Goal: Task Accomplishment & Management: Complete application form

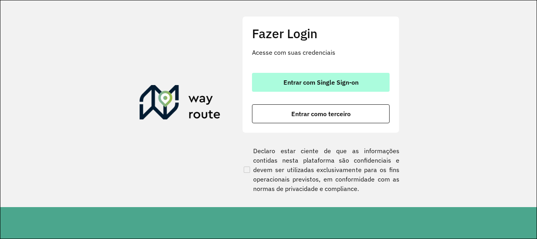
click at [301, 87] on button "Entrar com Single Sign-on" at bounding box center [321, 82] width 138 height 19
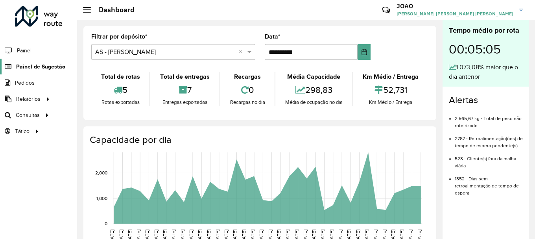
click at [50, 63] on span "Painel de Sugestão" at bounding box center [40, 67] width 49 height 8
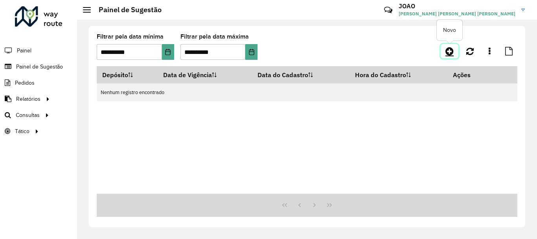
click at [451, 52] on icon at bounding box center [450, 50] width 8 height 9
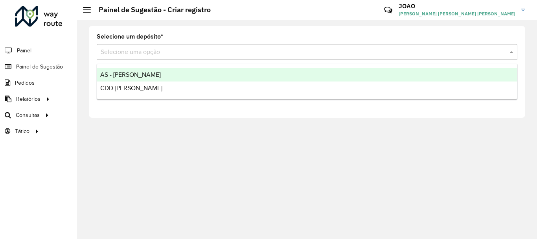
click at [155, 52] on input "text" at bounding box center [299, 52] width 397 height 9
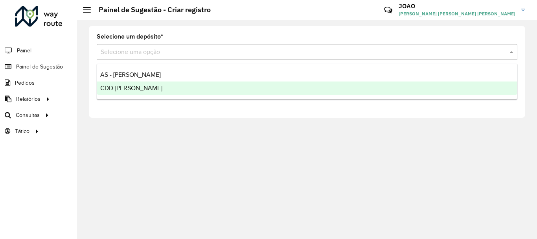
click at [130, 84] on div "CDD João Pessoa" at bounding box center [307, 87] width 420 height 13
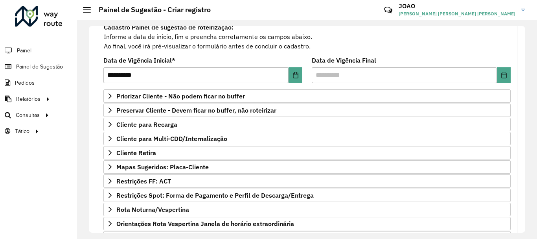
scroll to position [118, 0]
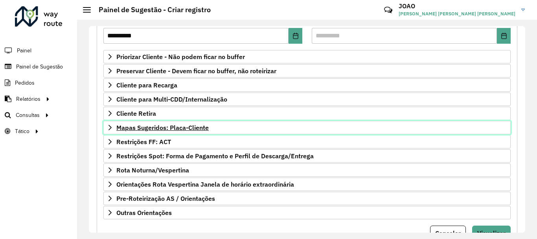
click at [179, 129] on span "Mapas Sugeridos: Placa-Cliente" at bounding box center [162, 127] width 92 height 6
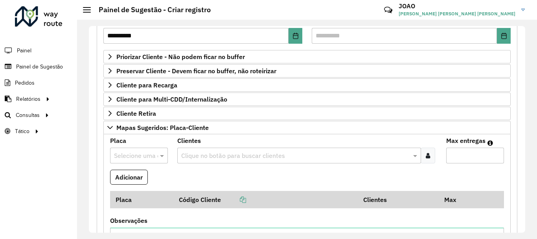
click at [147, 155] on input "text" at bounding box center [131, 155] width 34 height 9
type input "*"
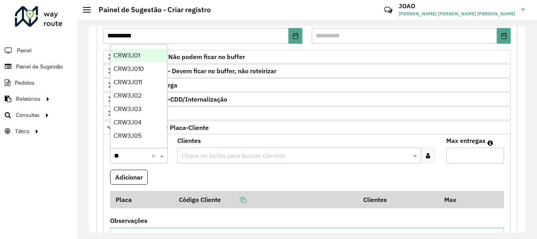
type input "***"
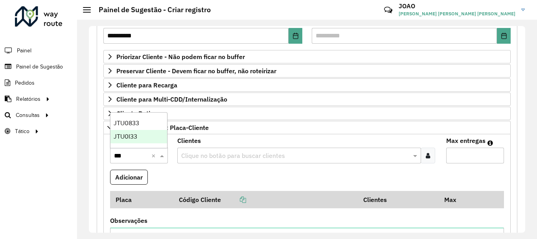
click at [139, 137] on div "JTU0I33" at bounding box center [139, 136] width 57 height 13
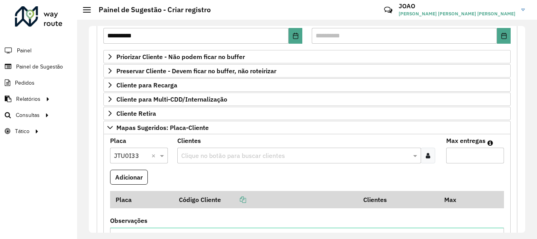
click at [214, 153] on input "text" at bounding box center [295, 155] width 232 height 9
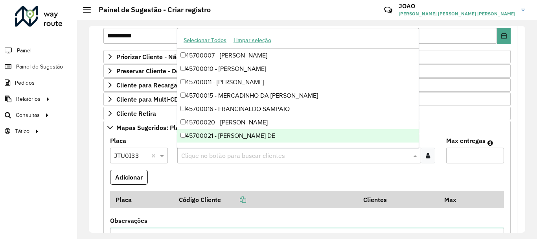
paste input "*****"
type input "*****"
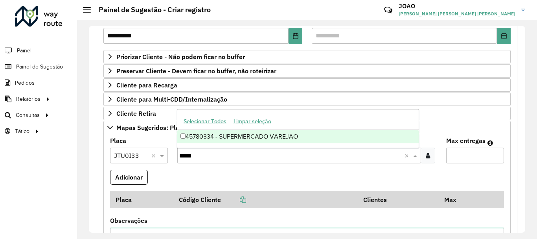
click at [213, 137] on div "45780334 - SUPERMERCADO VAREJAO" at bounding box center [297, 136] width 241 height 13
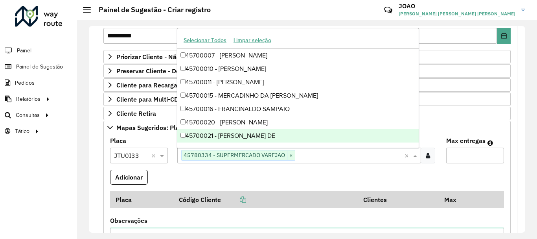
drag, startPoint x: 453, startPoint y: 157, endPoint x: 445, endPoint y: 150, distance: 10.0
click at [453, 157] on input "Max entregas" at bounding box center [475, 155] width 58 height 16
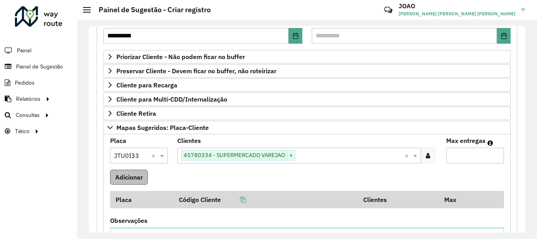
type input "*"
click at [139, 175] on button "Adicionar" at bounding box center [129, 177] width 38 height 15
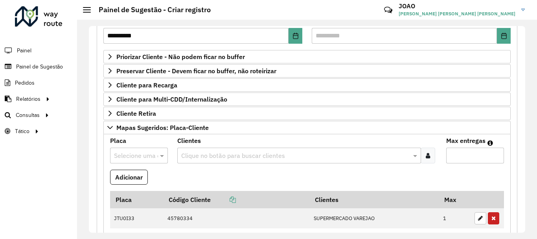
scroll to position [0, 0]
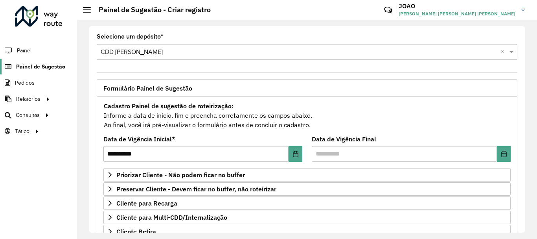
click at [48, 67] on span "Painel de Sugestão" at bounding box center [40, 67] width 49 height 8
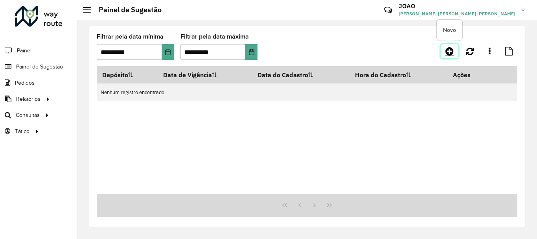
click at [448, 50] on icon at bounding box center [450, 50] width 8 height 9
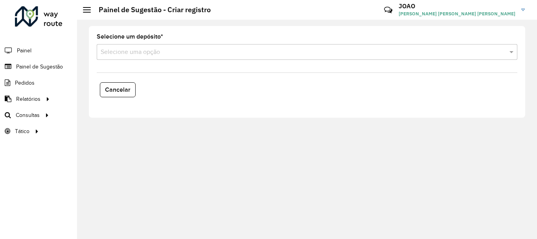
click at [142, 50] on input "text" at bounding box center [299, 52] width 397 height 9
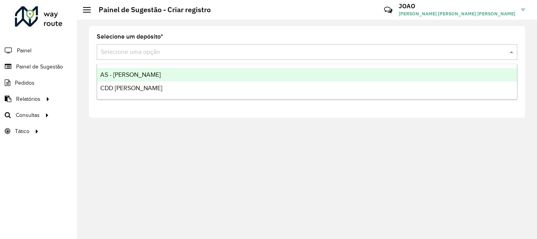
click at [125, 76] on span "AS - João Pessoa" at bounding box center [130, 74] width 61 height 7
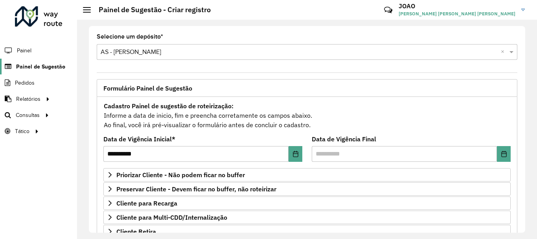
click at [60, 67] on span "Painel de Sugestão" at bounding box center [40, 67] width 49 height 8
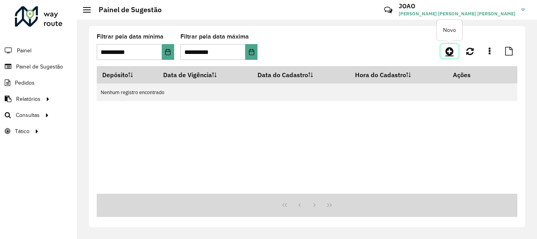
click at [449, 53] on icon at bounding box center [450, 50] width 8 height 9
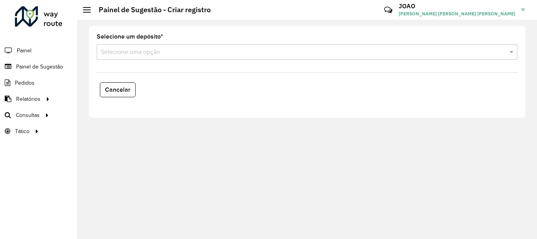
click at [181, 53] on input "text" at bounding box center [299, 52] width 397 height 9
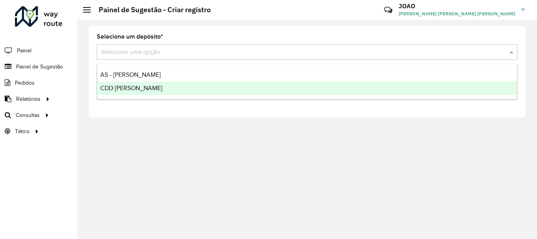
click at [135, 89] on span "CDD João Pessoa" at bounding box center [131, 88] width 62 height 7
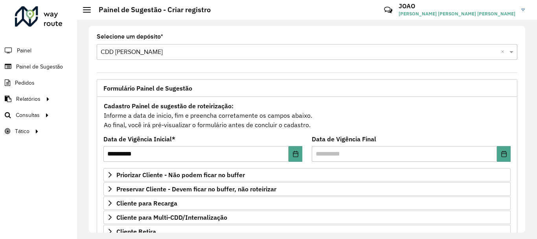
scroll to position [153, 0]
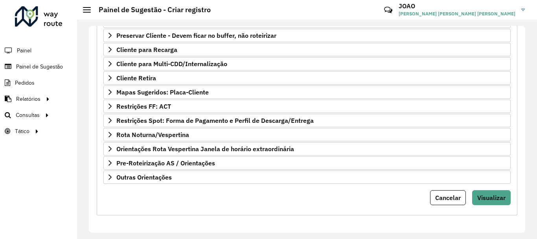
click at [118, 200] on div "Cancelar Visualizar" at bounding box center [306, 197] width 407 height 15
click at [187, 90] on span "Mapas Sugeridos: Placa-Cliente" at bounding box center [162, 92] width 92 height 6
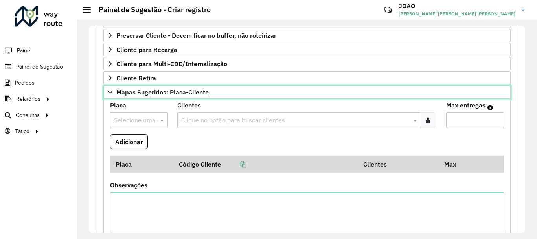
scroll to position [0, 0]
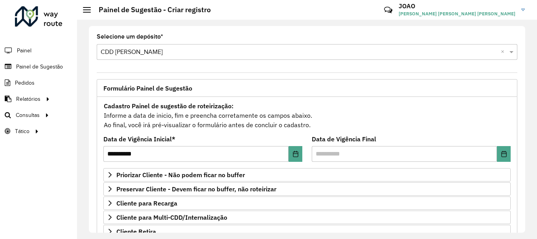
click at [115, 46] on div "Selecione uma opção × CDD João Pessoa ×" at bounding box center [307, 52] width 421 height 16
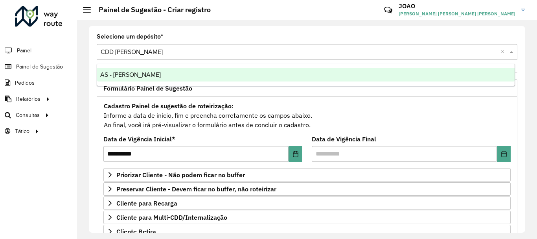
click at [125, 77] on span "AS - João Pessoa" at bounding box center [130, 74] width 61 height 7
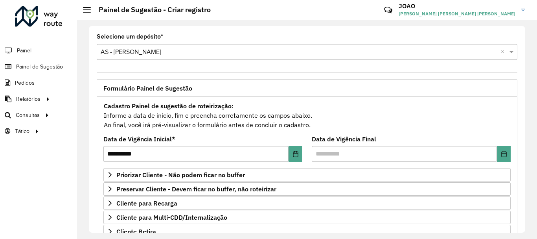
scroll to position [118, 0]
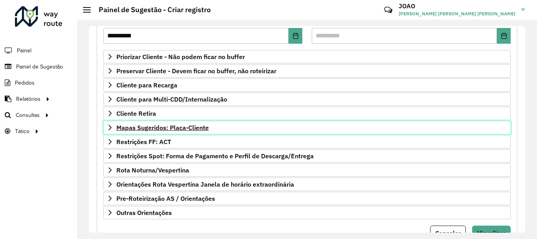
click at [190, 127] on span "Mapas Sugeridos: Placa-Cliente" at bounding box center [162, 127] width 92 height 6
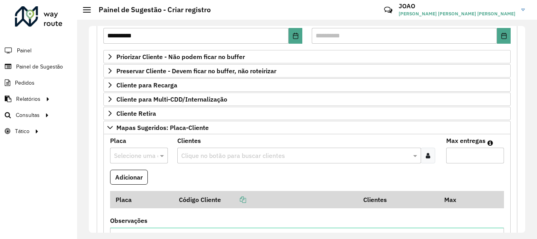
click at [132, 154] on input "text" at bounding box center [131, 155] width 34 height 9
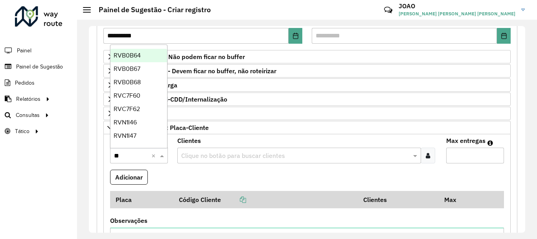
type input "***"
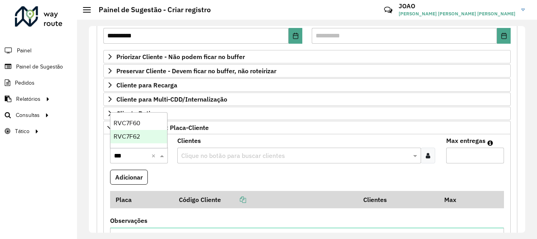
click at [132, 135] on span "RVC7F62" at bounding box center [127, 136] width 26 height 7
click at [201, 156] on input "text" at bounding box center [295, 155] width 232 height 9
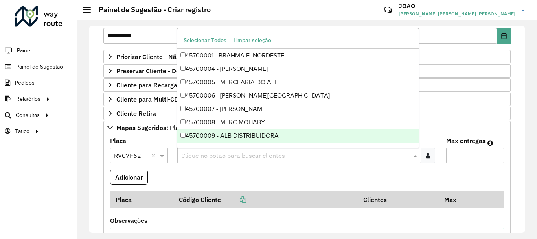
paste input "****"
type input "****"
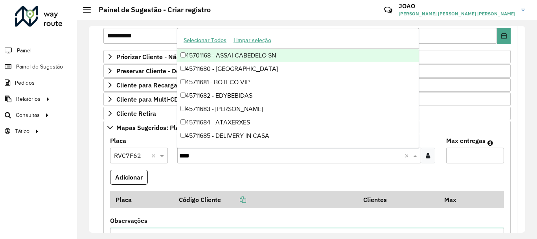
click at [239, 50] on div "45701168 - ASSAI CABEDELO SN" at bounding box center [297, 55] width 241 height 13
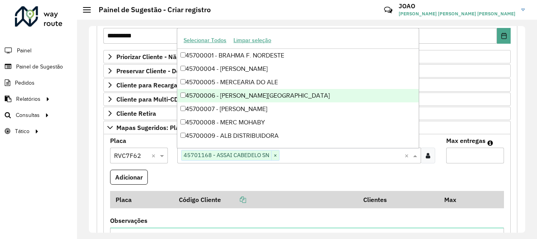
click at [458, 159] on input "Max entregas" at bounding box center [475, 155] width 58 height 16
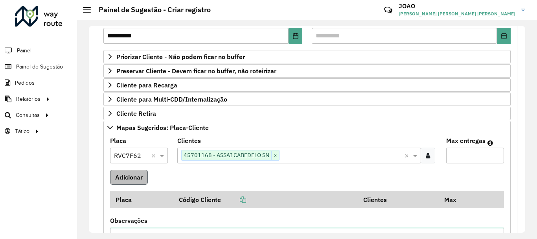
type input "*"
click at [140, 173] on button "Adicionar" at bounding box center [129, 177] width 38 height 15
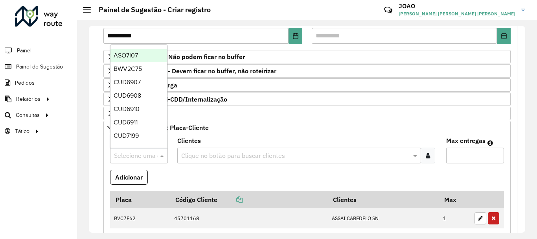
click at [143, 158] on input "text" at bounding box center [131, 155] width 34 height 9
type input "***"
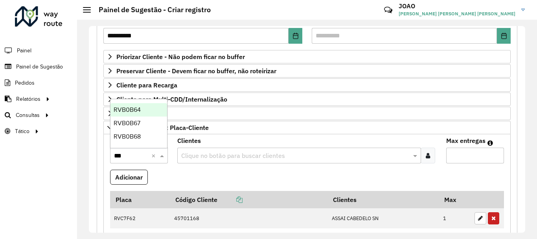
click at [138, 111] on span "RVB0B64" at bounding box center [127, 109] width 27 height 7
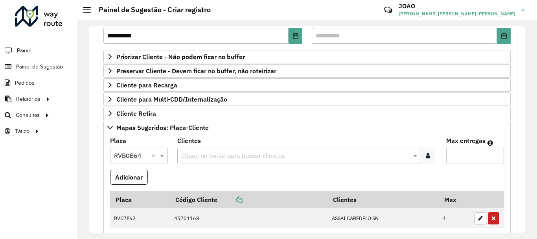
click at [260, 157] on input "text" at bounding box center [295, 155] width 232 height 9
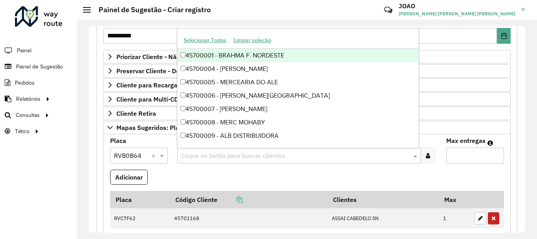
paste input "*****"
type input "*****"
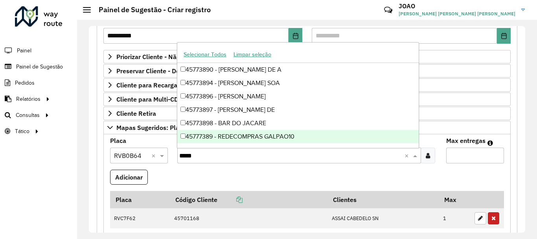
click at [231, 139] on div "45777389 - REDECOMPRAS GALPAO10" at bounding box center [297, 136] width 241 height 13
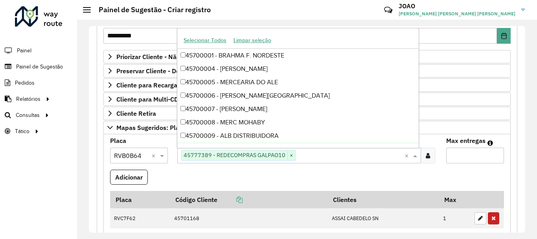
click at [459, 151] on input "Max entregas" at bounding box center [475, 155] width 58 height 16
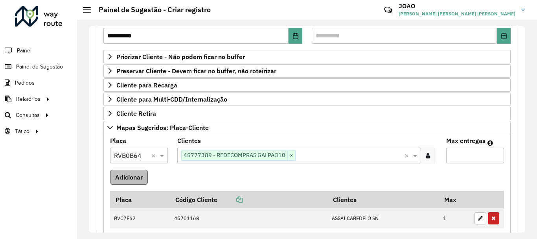
type input "*"
click at [137, 175] on button "Adicionar" at bounding box center [129, 177] width 38 height 15
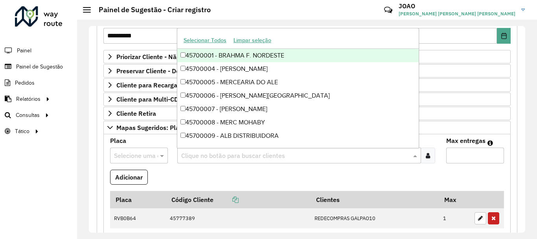
click at [203, 153] on input "text" at bounding box center [295, 155] width 232 height 9
paste input "****"
type input "****"
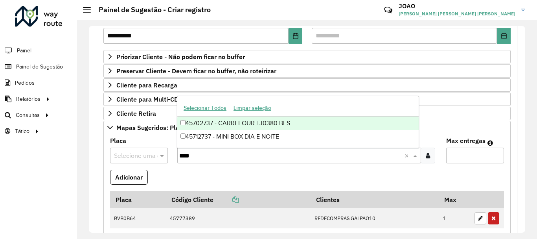
click at [219, 124] on div "45702737 - CARREFOUR LJ0380 BES" at bounding box center [297, 122] width 241 height 13
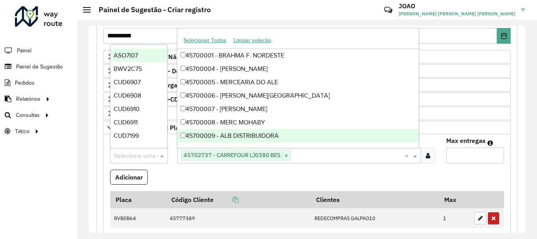
click at [133, 153] on input "text" at bounding box center [131, 155] width 34 height 9
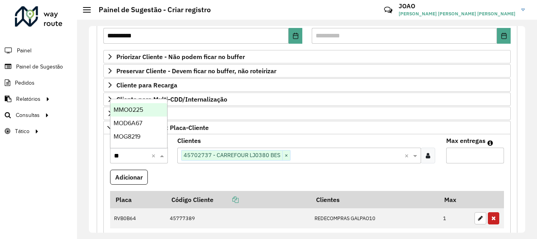
type input "***"
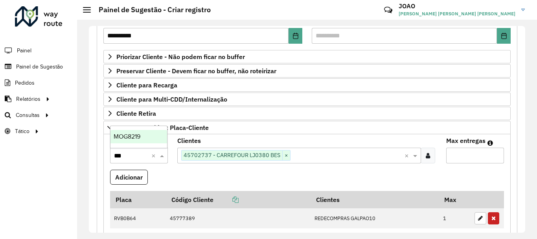
click at [133, 135] on span "MOG8219" at bounding box center [127, 136] width 27 height 7
click at [463, 153] on input "Max entregas" at bounding box center [475, 155] width 58 height 16
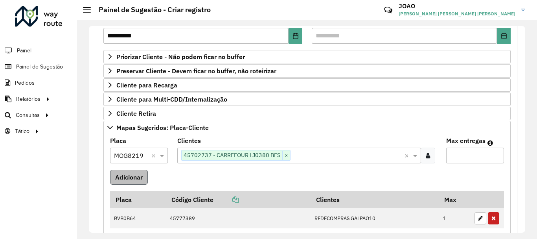
type input "*"
click at [138, 176] on button "Adicionar" at bounding box center [129, 177] width 38 height 15
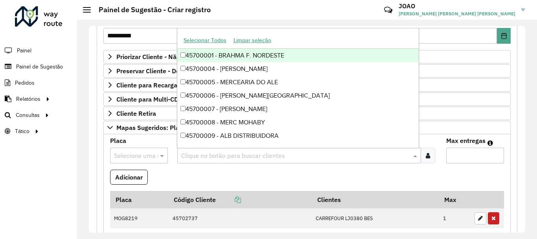
click at [204, 155] on input "text" at bounding box center [295, 155] width 232 height 9
paste input "*****"
type input "*****"
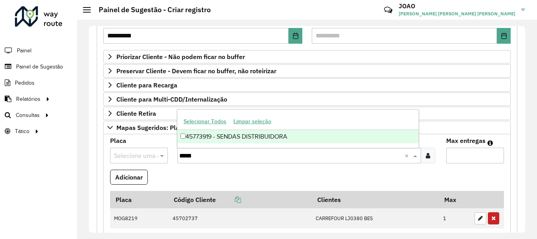
click at [224, 138] on div "45773919 - SENDAS DISTRIBUIDORA" at bounding box center [297, 136] width 241 height 13
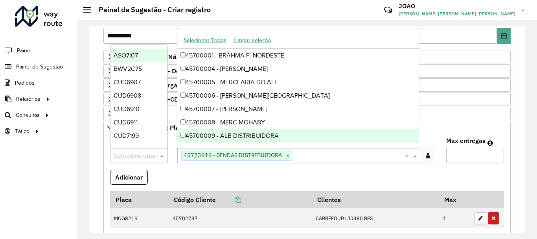
click at [143, 151] on input "text" at bounding box center [131, 155] width 34 height 9
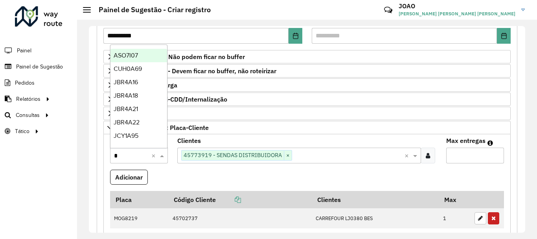
type input "**"
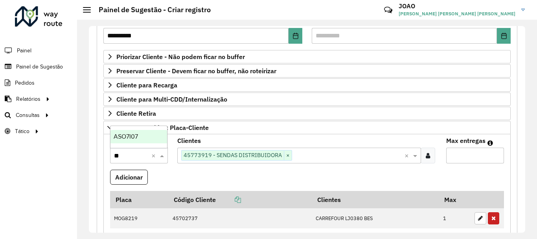
click at [132, 132] on div "ASO7I07" at bounding box center [139, 136] width 57 height 13
click at [463, 152] on input "Max entregas" at bounding box center [475, 155] width 58 height 16
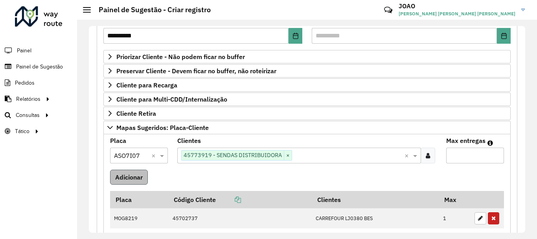
type input "*"
click at [135, 176] on button "Adicionar" at bounding box center [129, 177] width 38 height 15
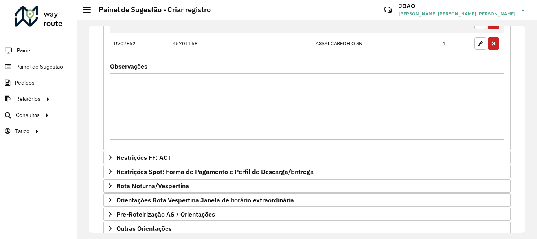
scroll to position [393, 0]
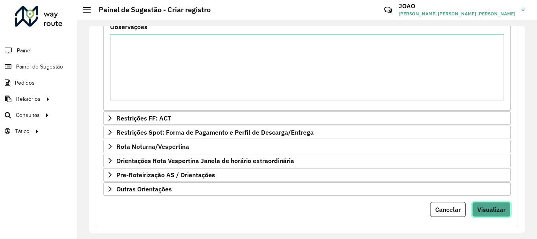
click at [489, 210] on span "Visualizar" at bounding box center [491, 209] width 28 height 8
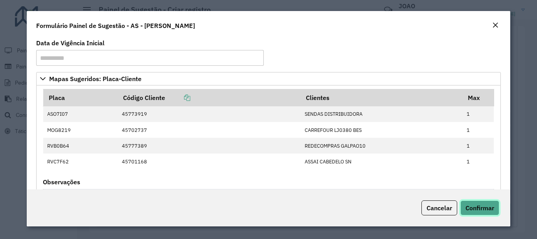
click at [481, 206] on span "Confirmar" at bounding box center [480, 208] width 29 height 8
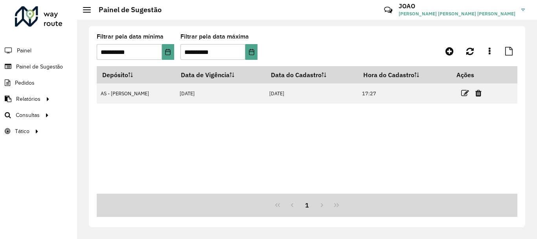
click at [218, 156] on div "Depósito Data de Vigência Data do Cadastro Hora do Cadastro Ações AS - João Pes…" at bounding box center [307, 129] width 421 height 127
click at [347, 25] on div "**********" at bounding box center [307, 129] width 460 height 219
click at [453, 52] on icon at bounding box center [450, 50] width 8 height 9
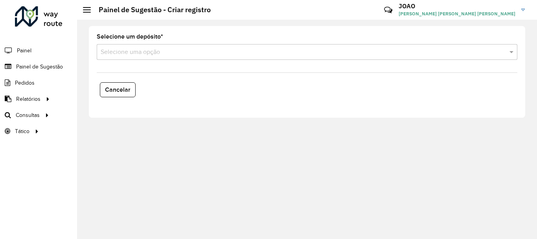
click at [150, 51] on input "text" at bounding box center [299, 52] width 397 height 9
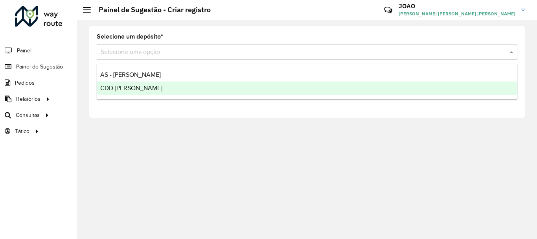
click at [141, 89] on span "CDD João Pessoa" at bounding box center [131, 88] width 62 height 7
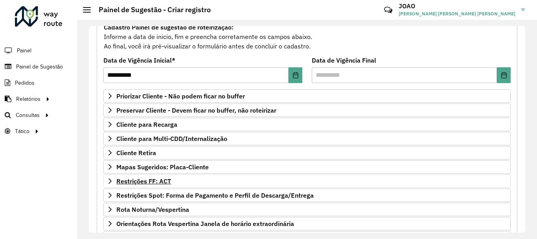
scroll to position [153, 0]
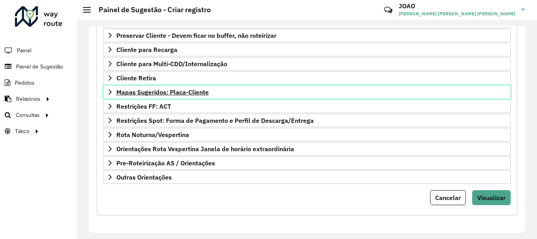
click at [193, 92] on span "Mapas Sugeridos: Placa-Cliente" at bounding box center [162, 92] width 92 height 6
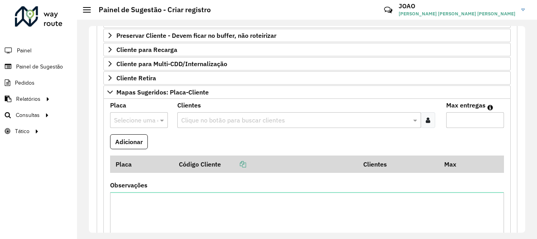
click at [147, 120] on input "text" at bounding box center [131, 120] width 34 height 9
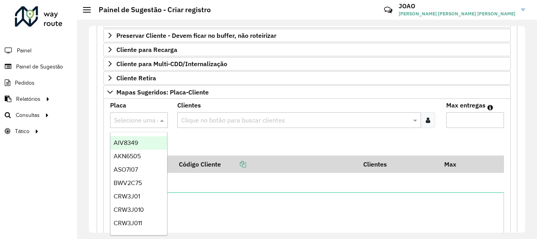
type input "*"
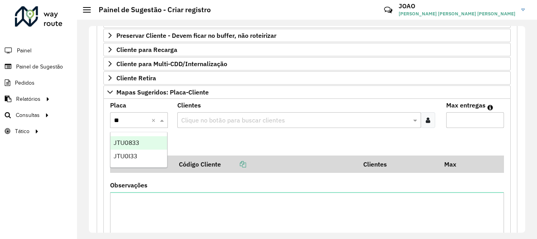
type input "***"
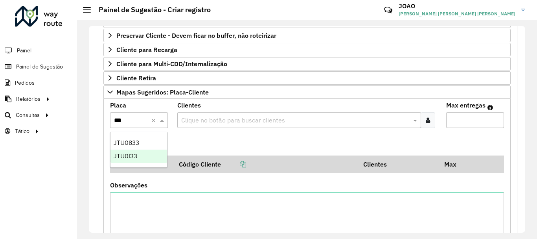
click at [124, 155] on span "JTU0I33" at bounding box center [126, 156] width 24 height 7
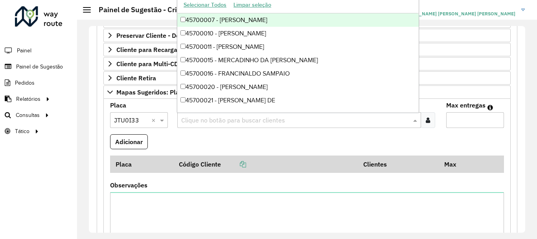
click at [228, 116] on input "text" at bounding box center [295, 120] width 232 height 9
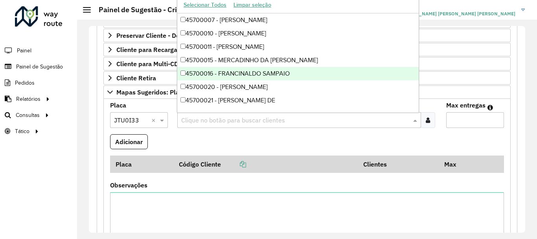
paste input "*****"
type input "*****"
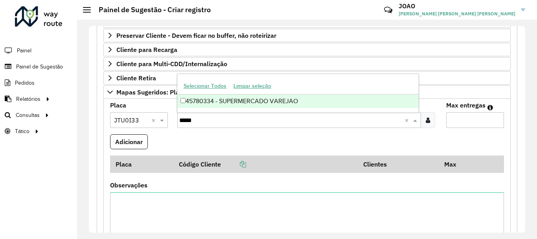
click at [232, 99] on div "45780334 - SUPERMERCADO VAREJAO" at bounding box center [297, 100] width 241 height 13
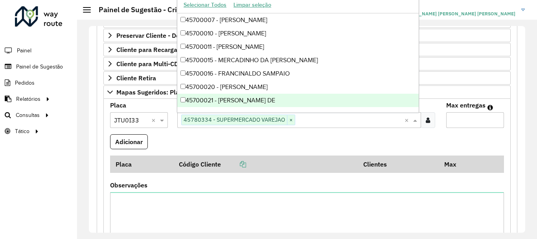
click at [471, 123] on input "Max entregas" at bounding box center [475, 120] width 58 height 16
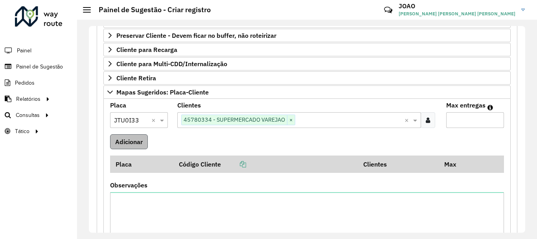
type input "*"
click at [126, 140] on button "Adicionar" at bounding box center [129, 141] width 38 height 15
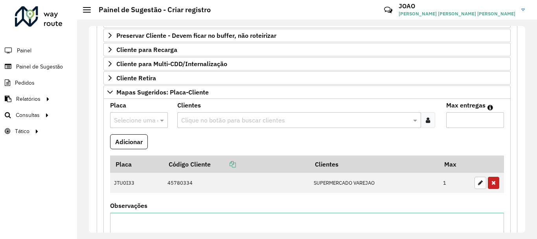
scroll to position [344, 0]
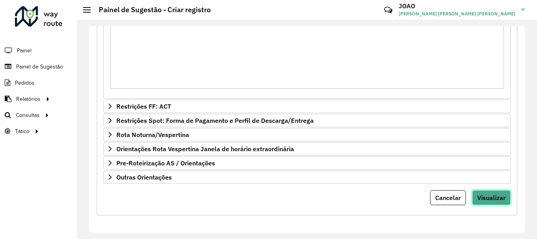
click at [496, 201] on span "Visualizar" at bounding box center [491, 197] width 28 height 8
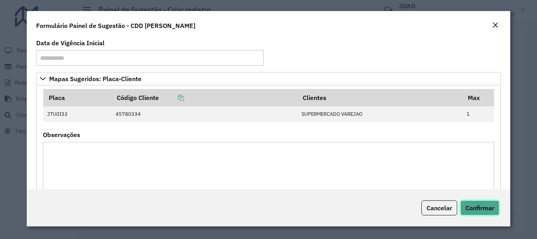
click at [491, 210] on span "Confirmar" at bounding box center [480, 208] width 29 height 8
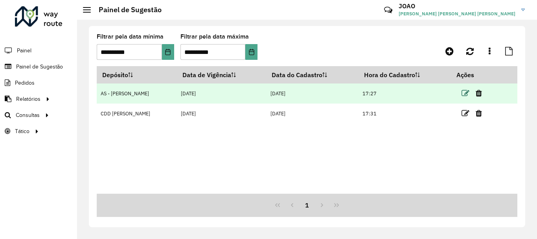
click at [462, 91] on icon at bounding box center [466, 93] width 8 height 8
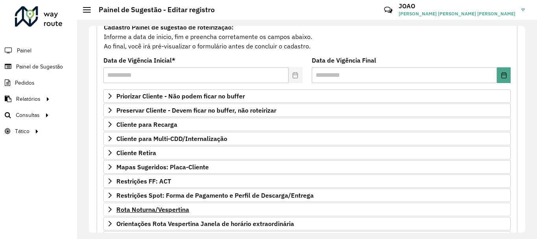
scroll to position [118, 0]
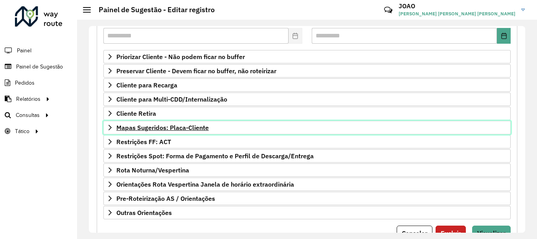
click at [184, 127] on span "Mapas Sugeridos: Placa-Cliente" at bounding box center [162, 127] width 92 height 6
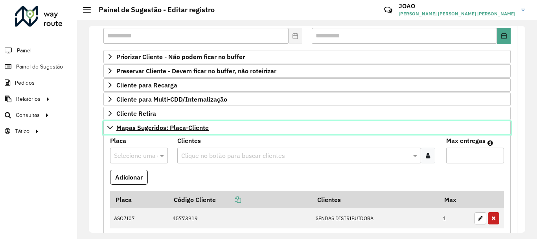
click at [204, 131] on span "Mapas Sugeridos: Placa-Cliente" at bounding box center [162, 127] width 92 height 6
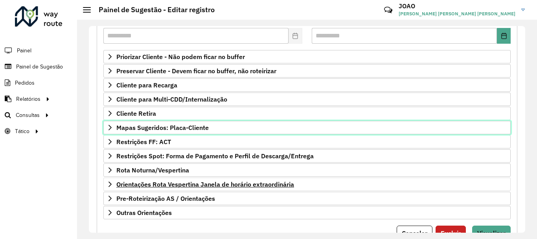
scroll to position [153, 0]
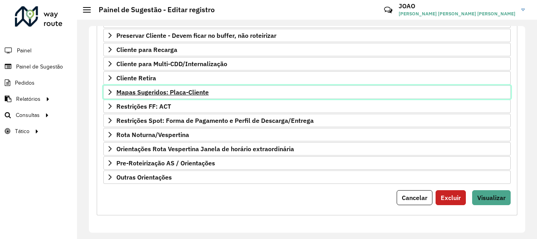
click at [193, 92] on span "Mapas Sugeridos: Placa-Cliente" at bounding box center [162, 92] width 92 height 6
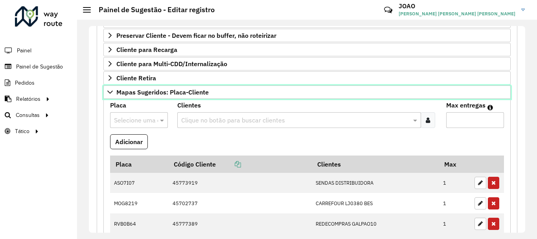
scroll to position [232, 0]
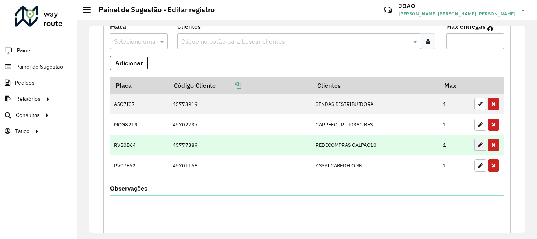
drag, startPoint x: 478, startPoint y: 124, endPoint x: 474, endPoint y: 124, distance: 4.3
click at [479, 124] on icon "button" at bounding box center [480, 125] width 5 height 6
type input "*"
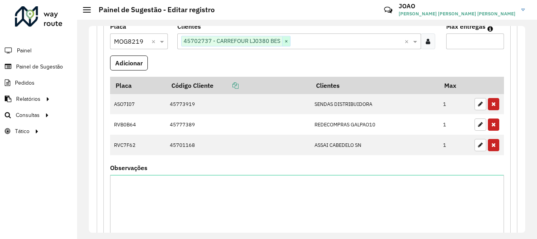
click at [287, 43] on span "×" at bounding box center [286, 41] width 8 height 9
click at [151, 42] on div at bounding box center [139, 41] width 58 height 10
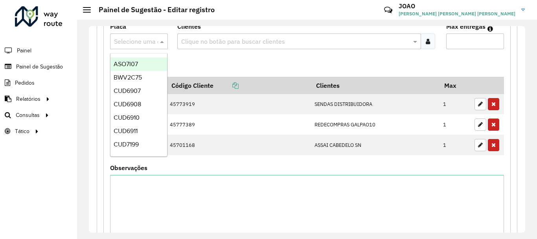
click at [234, 74] on formly-field "Adicionar" at bounding box center [307, 65] width 404 height 21
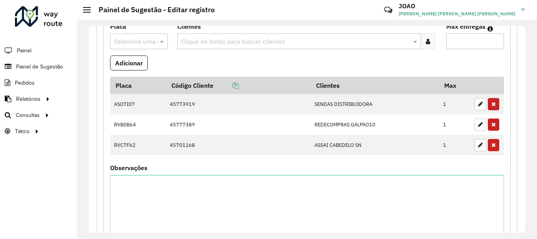
scroll to position [385, 0]
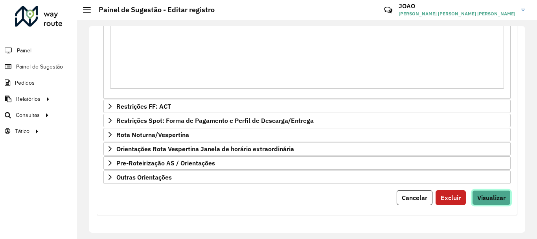
click at [488, 193] on span "Visualizar" at bounding box center [491, 197] width 28 height 8
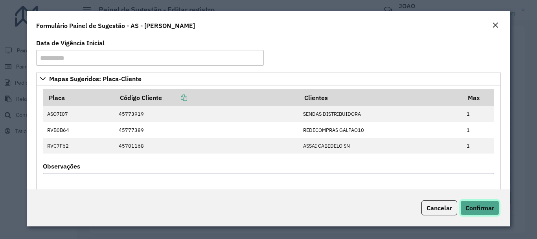
click at [481, 203] on button "Confirmar" at bounding box center [480, 207] width 39 height 15
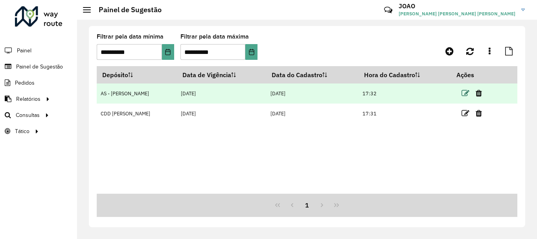
click at [467, 94] on icon at bounding box center [466, 93] width 8 height 8
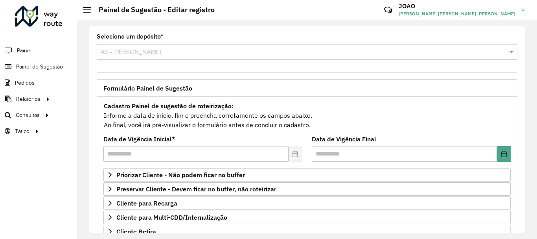
scroll to position [79, 0]
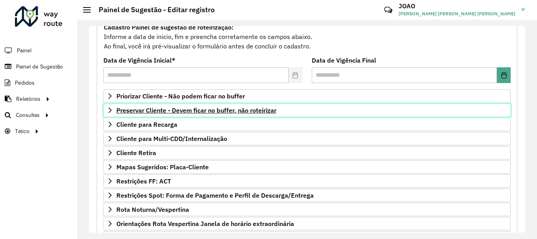
click at [190, 111] on span "Preservar Cliente - Devem ficar no buffer, não roteirizar" at bounding box center [196, 110] width 160 height 6
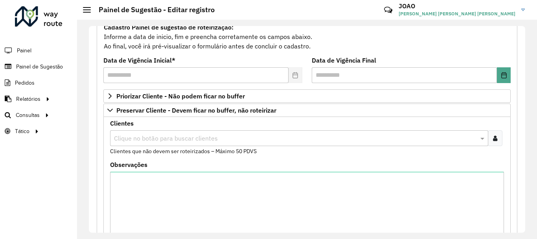
click at [154, 137] on input "text" at bounding box center [295, 138] width 367 height 9
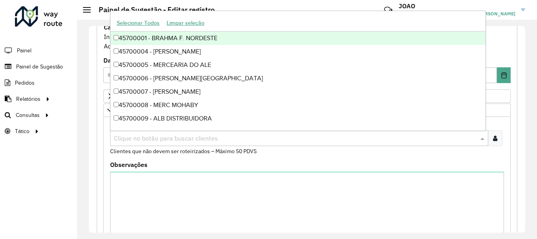
paste input "****"
type input "****"
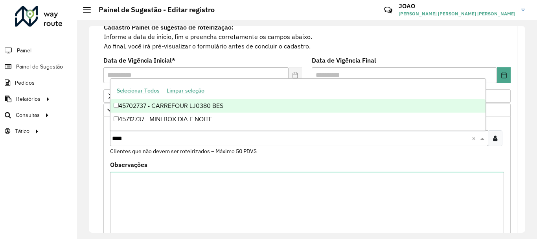
click at [166, 106] on div "45702737 - CARREFOUR LJ0380 BES" at bounding box center [298, 105] width 375 height 13
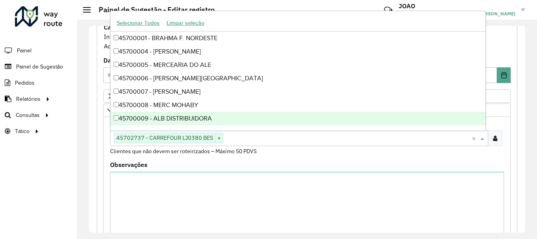
scroll to position [39, 0]
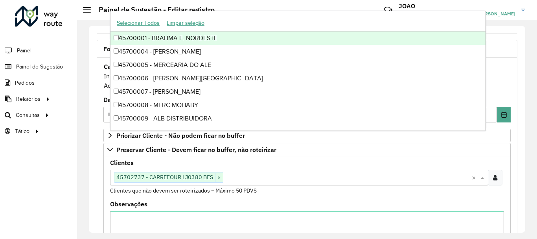
click at [503, 30] on div "**********" at bounding box center [307, 129] width 437 height 206
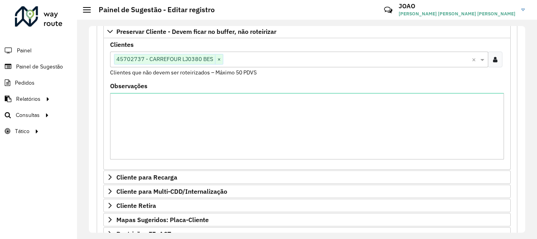
scroll to position [285, 0]
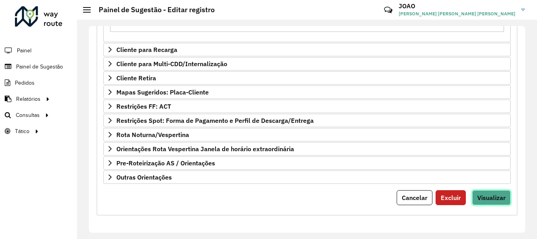
click at [492, 191] on button "Visualizar" at bounding box center [491, 197] width 39 height 15
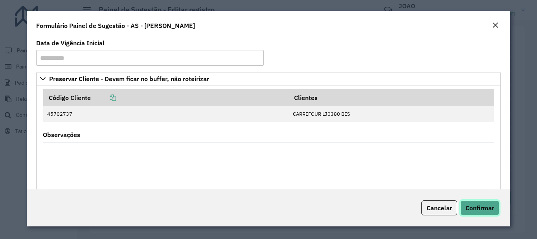
click at [486, 206] on span "Confirmar" at bounding box center [480, 208] width 29 height 8
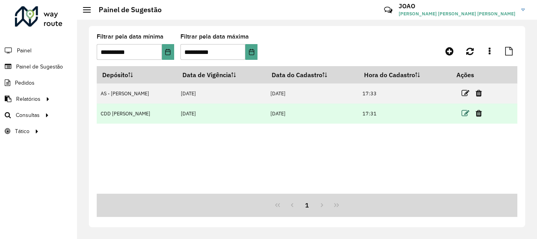
click at [462, 113] on icon at bounding box center [466, 113] width 8 height 8
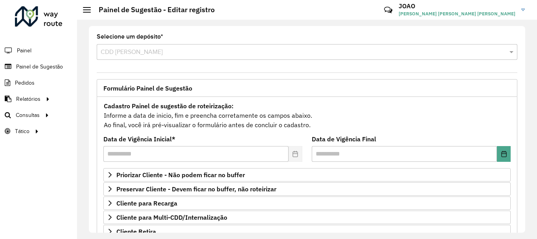
scroll to position [118, 0]
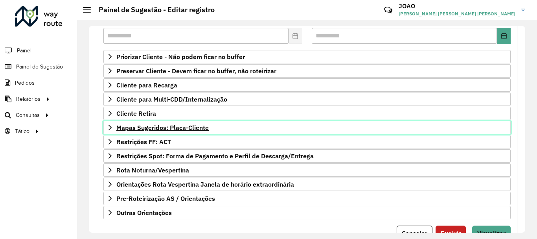
click at [182, 131] on span "Mapas Sugeridos: Placa-Cliente" at bounding box center [162, 127] width 92 height 6
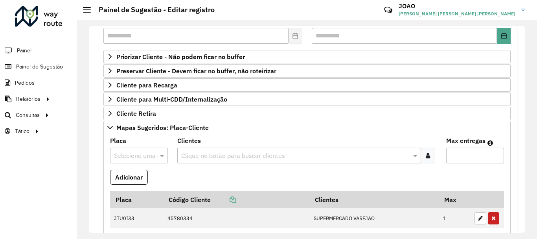
click at [196, 157] on input "text" at bounding box center [295, 155] width 232 height 9
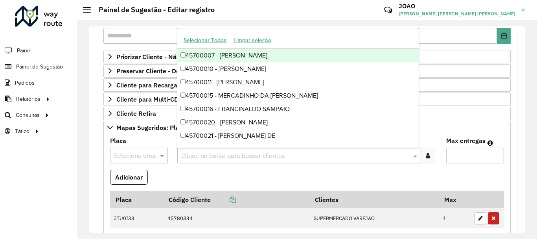
paste input "*****"
type input "*****"
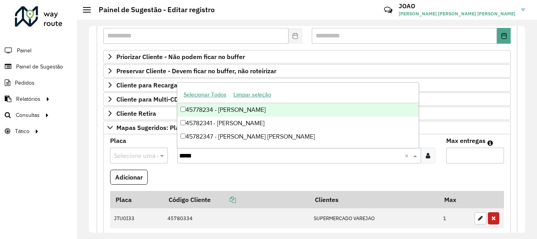
click at [232, 107] on div "45778234 - AMADEU GOMES DA SILV" at bounding box center [297, 109] width 241 height 13
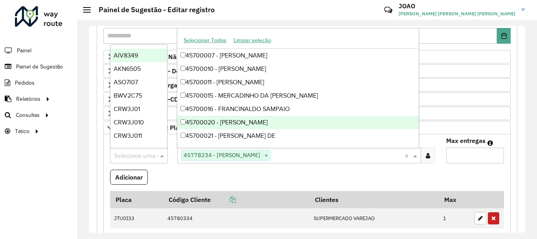
click at [136, 155] on input "text" at bounding box center [131, 155] width 34 height 9
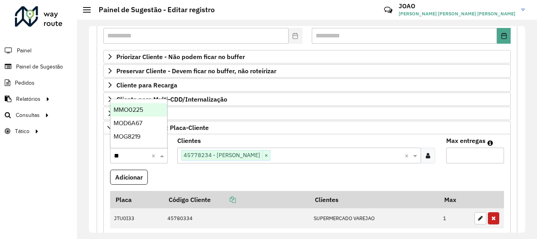
type input "***"
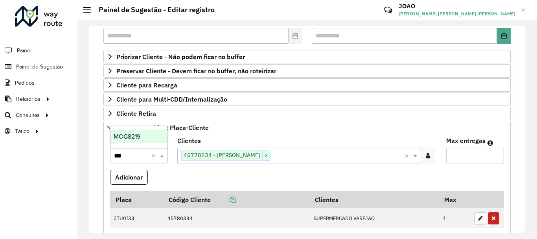
click at [155, 135] on div "MOG8219" at bounding box center [139, 136] width 57 height 13
click at [461, 155] on input "Max entregas" at bounding box center [475, 155] width 58 height 16
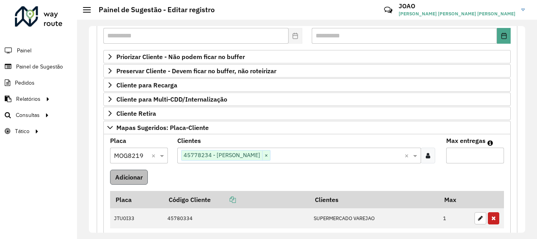
type input "*"
click at [131, 178] on button "Adicionar" at bounding box center [129, 177] width 38 height 15
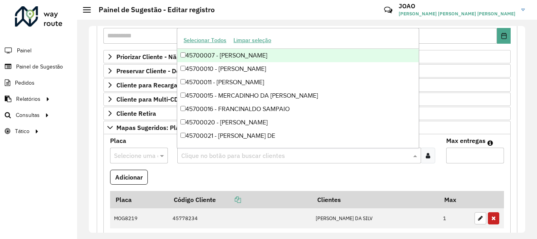
click at [211, 153] on input "text" at bounding box center [295, 155] width 232 height 9
click at [138, 149] on div "Selecione uma opção" at bounding box center [139, 155] width 58 height 16
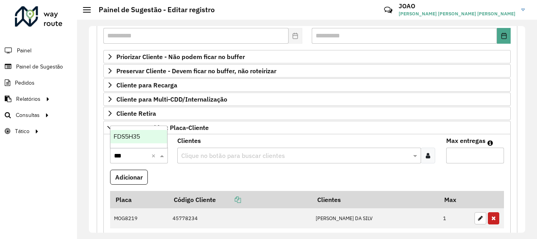
type input "****"
click at [138, 135] on span "FDS5H35" at bounding box center [127, 136] width 26 height 7
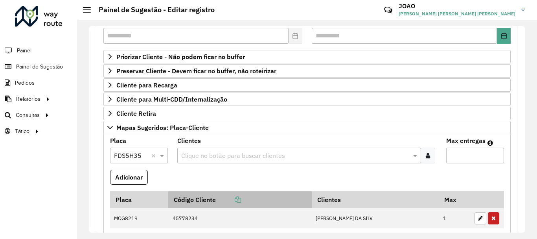
click at [307, 203] on th "Código Cliente" at bounding box center [240, 199] width 144 height 17
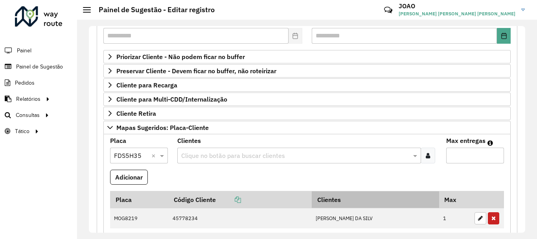
scroll to position [157, 0]
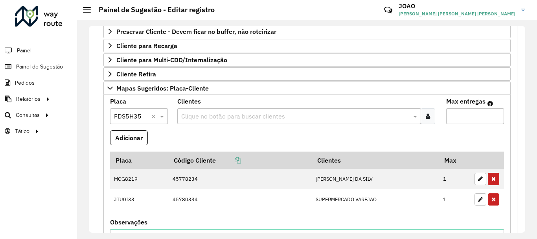
click at [196, 112] on input "text" at bounding box center [295, 116] width 232 height 9
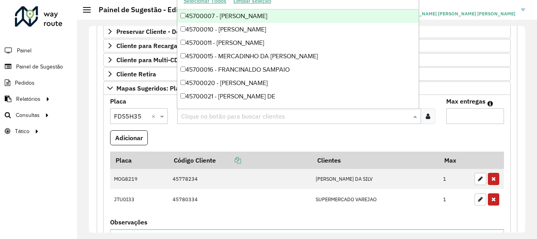
paste input "****"
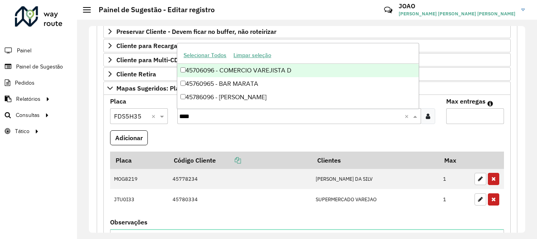
type input "****"
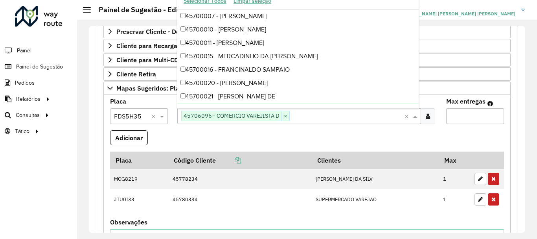
click at [464, 120] on input "Max entregas" at bounding box center [475, 116] width 58 height 16
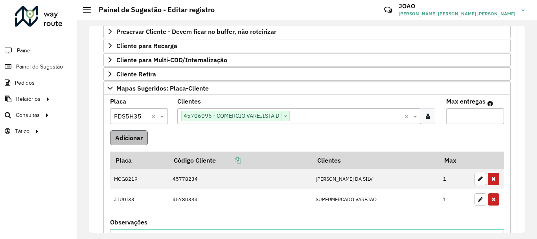
type input "*"
click at [130, 140] on button "Adicionar" at bounding box center [129, 137] width 38 height 15
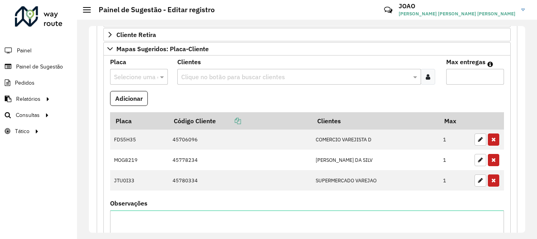
scroll to position [385, 0]
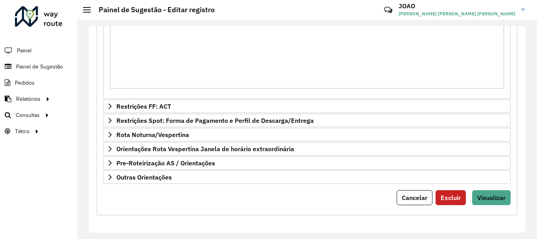
click at [495, 194] on button "Visualizar" at bounding box center [491, 197] width 39 height 15
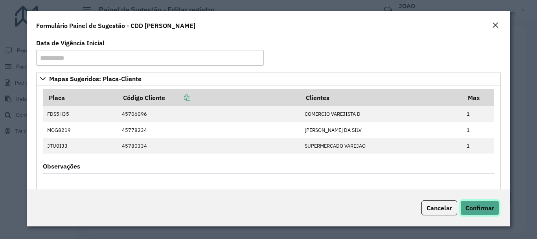
click at [480, 204] on span "Confirmar" at bounding box center [480, 208] width 29 height 8
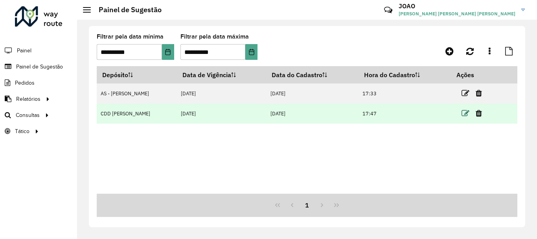
click at [467, 114] on icon at bounding box center [466, 113] width 8 height 8
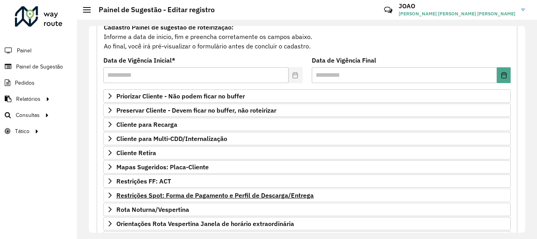
scroll to position [118, 0]
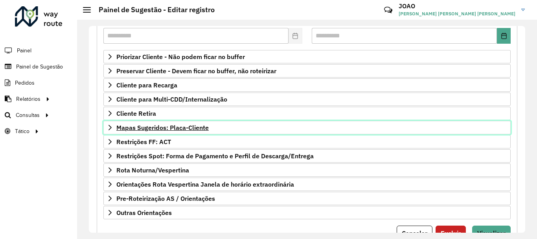
click at [195, 126] on span "Mapas Sugeridos: Placa-Cliente" at bounding box center [162, 127] width 92 height 6
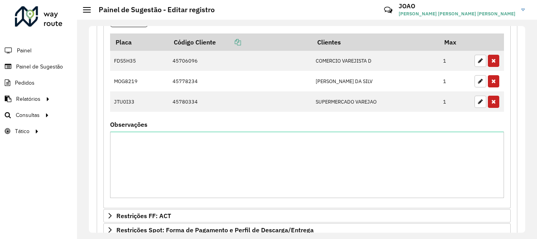
scroll to position [236, 0]
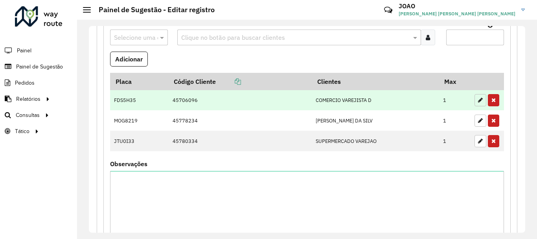
click at [476, 99] on button "button" at bounding box center [481, 100] width 12 height 12
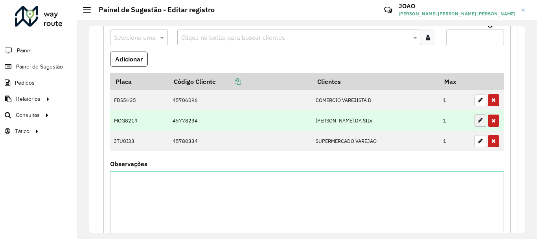
type input "*"
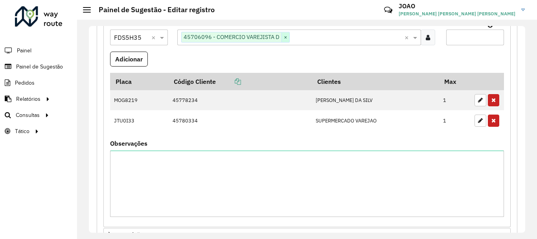
click at [287, 37] on span "×" at bounding box center [286, 37] width 8 height 9
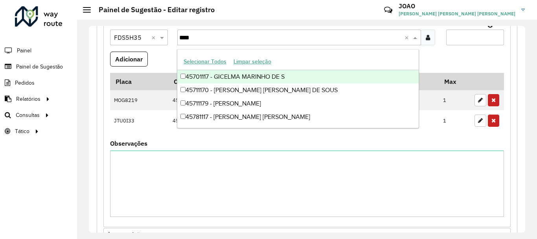
type input "*****"
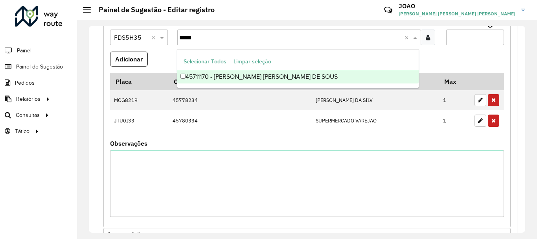
click at [246, 77] on div "45711170 - LUZIA FLAVIA DE SOUS" at bounding box center [297, 76] width 241 height 13
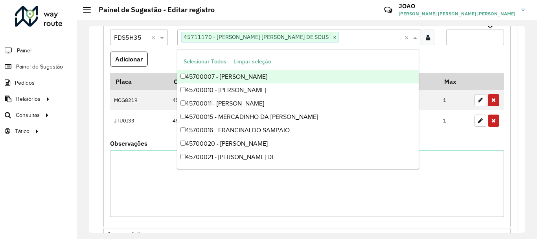
paste input "****"
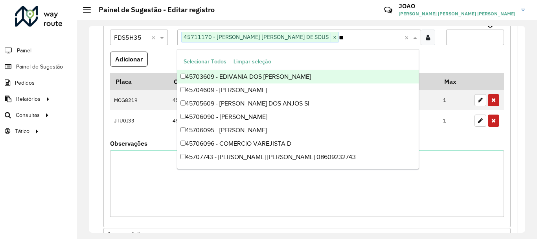
type input "*"
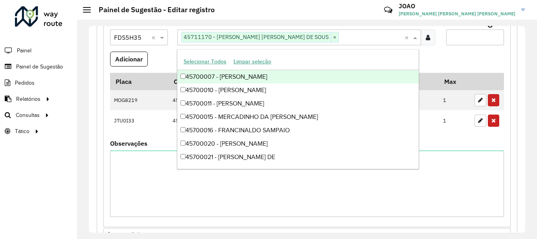
paste input "*****"
type input "*****"
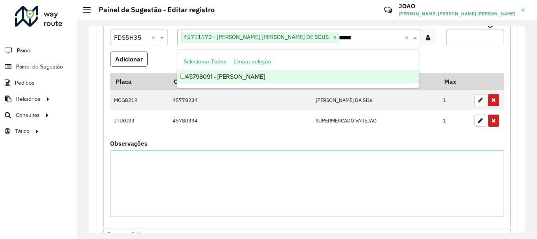
click at [251, 78] on div "45798091 - ANTONIO SEVERINO DA" at bounding box center [297, 76] width 241 height 13
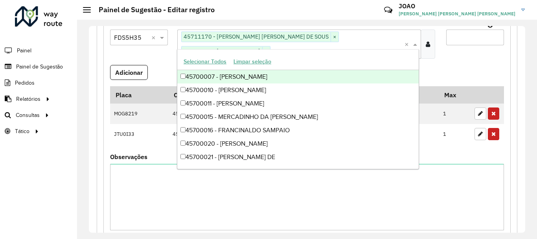
click at [436, 65] on formly-field "Adicionar" at bounding box center [307, 75] width 404 height 21
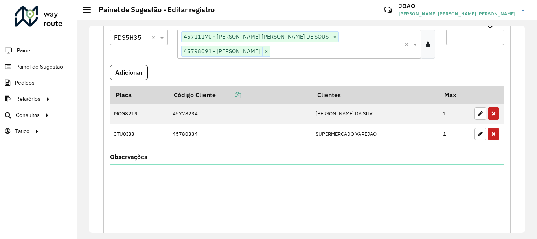
click at [464, 39] on input "*" at bounding box center [475, 37] width 58 height 16
type input "*"
click at [138, 65] on button "Adicionar" at bounding box center [129, 72] width 38 height 15
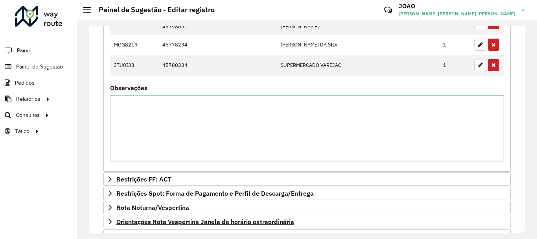
scroll to position [388, 0]
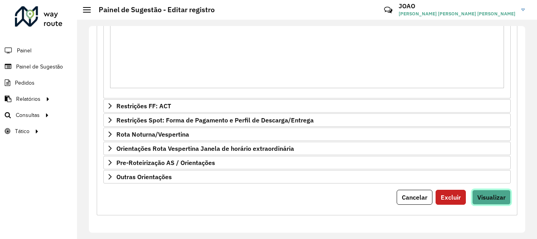
click at [497, 195] on span "Visualizar" at bounding box center [491, 197] width 28 height 8
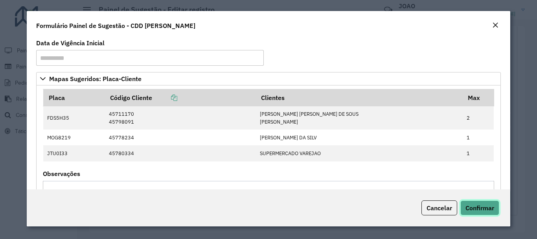
click at [481, 202] on button "Confirmar" at bounding box center [480, 207] width 39 height 15
